Goal: Information Seeking & Learning: Find specific fact

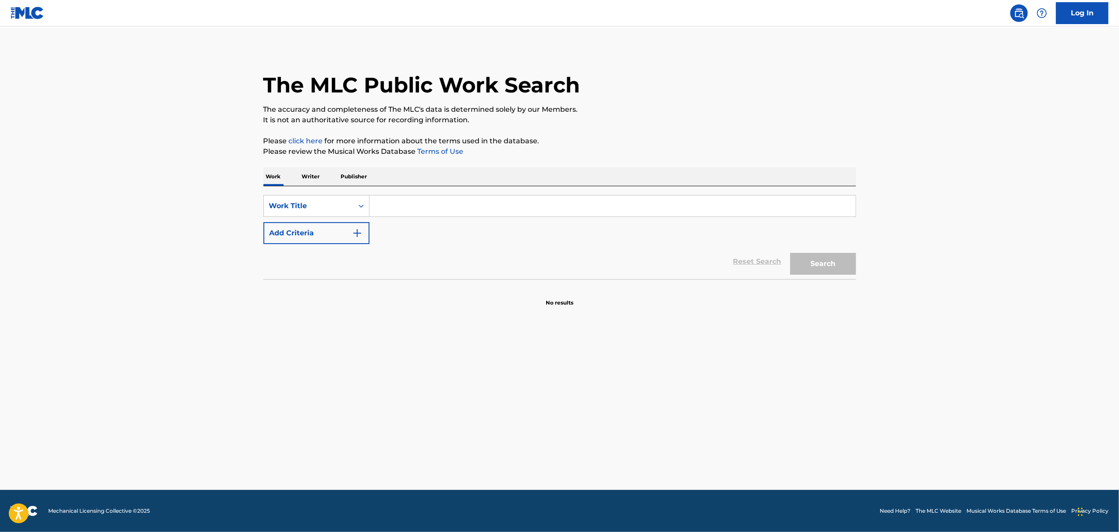
click at [451, 216] on input "Search Form" at bounding box center [612, 205] width 486 height 21
paste input "HEY [US_STATE]"
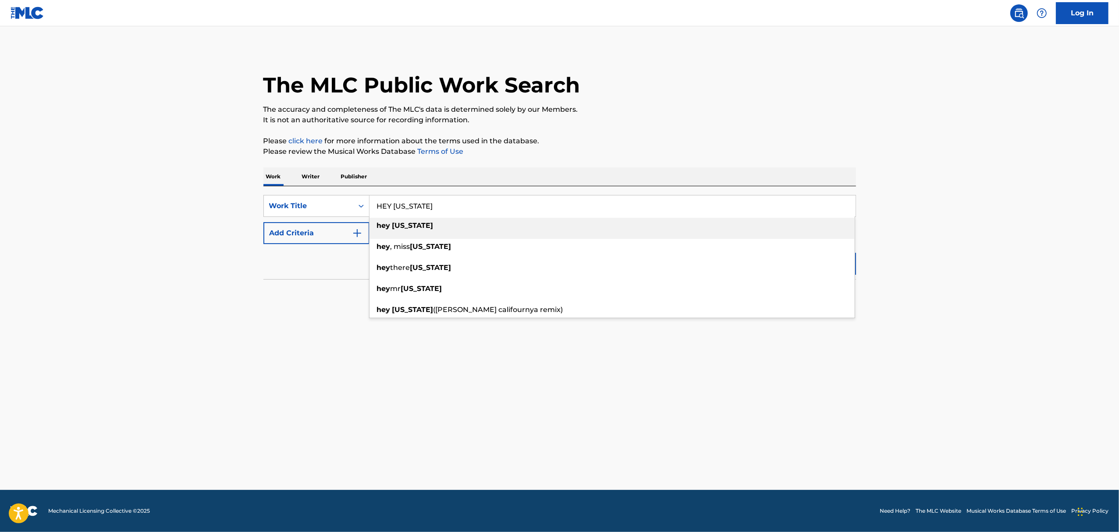
click at [473, 232] on div "hey [US_STATE]" at bounding box center [611, 226] width 485 height 16
type input "hey [US_STATE]"
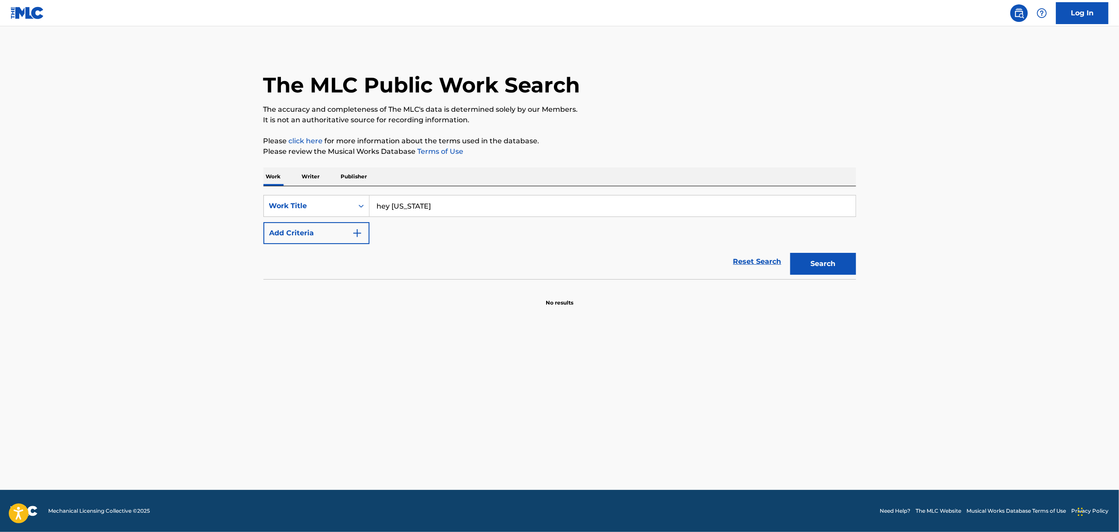
click at [349, 232] on button "Add Criteria" at bounding box center [316, 233] width 106 height 22
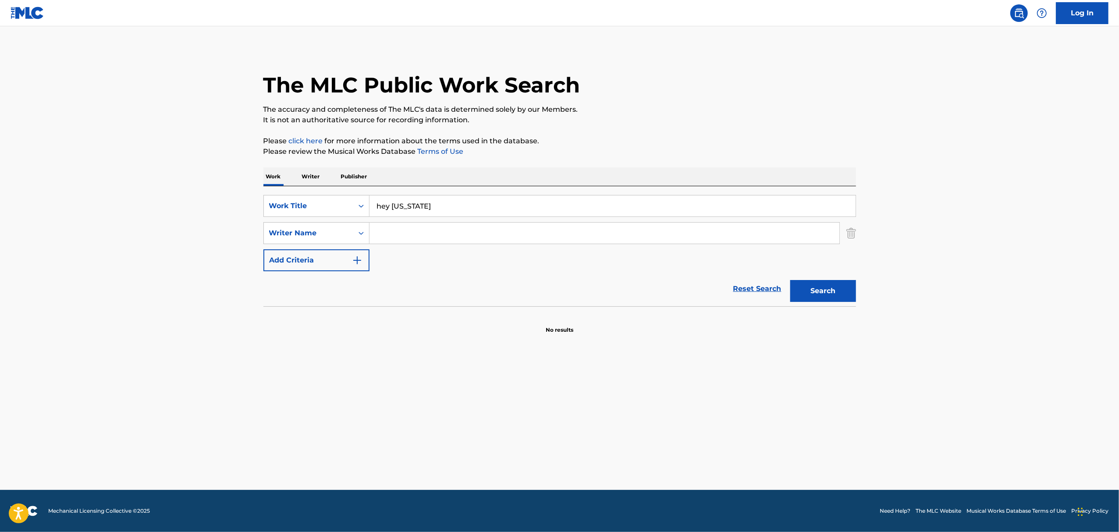
click at [423, 234] on input "Search Form" at bounding box center [604, 233] width 470 height 21
type input "[PERSON_NAME]"
click at [790, 280] on button "Search" at bounding box center [823, 291] width 66 height 22
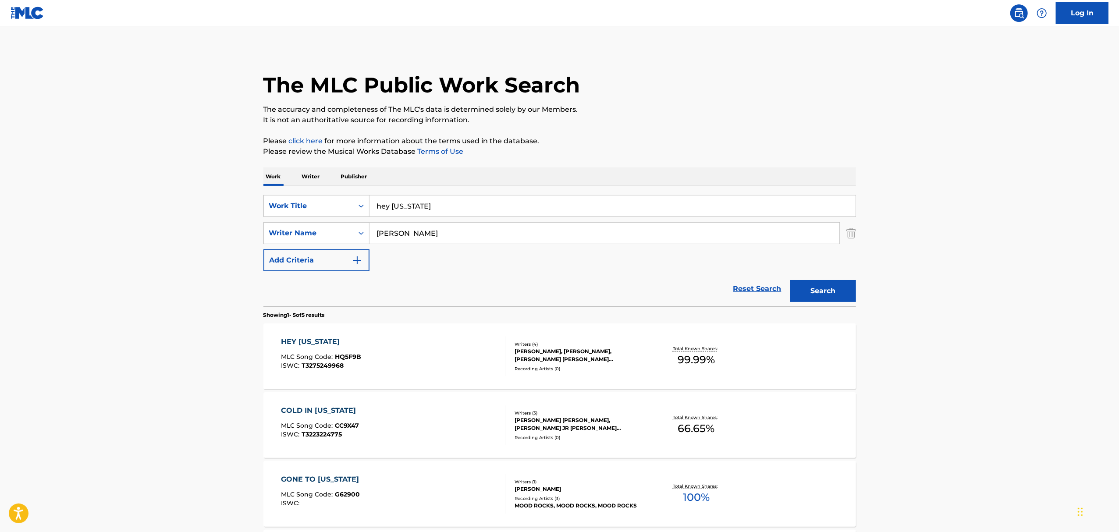
click at [471, 355] on div "HEY [US_STATE] MLC Song Code : HQ5F9B ISWC : T3275249968" at bounding box center [393, 356] width 225 height 39
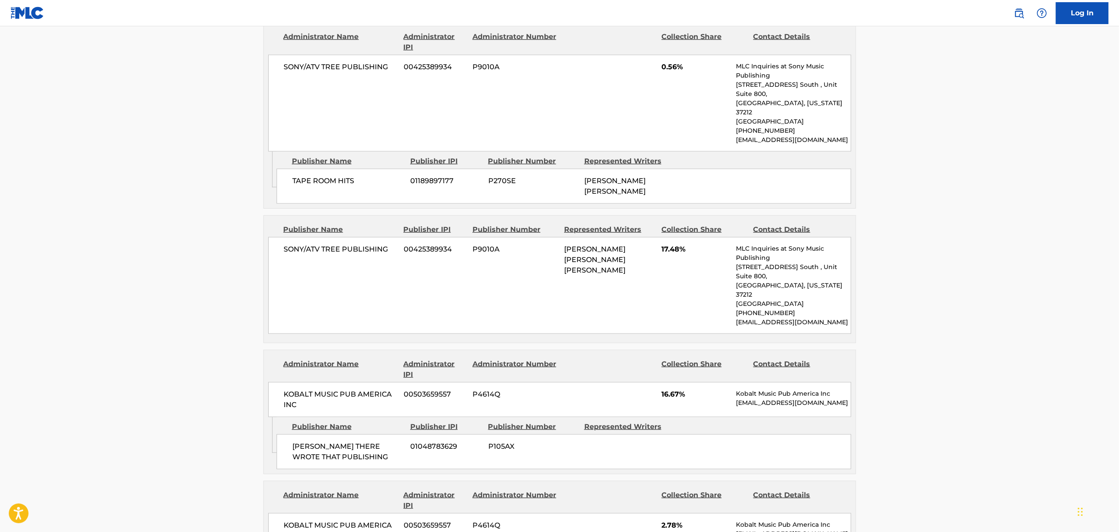
scroll to position [876, 0]
